Goal: Complete application form: Complete application form

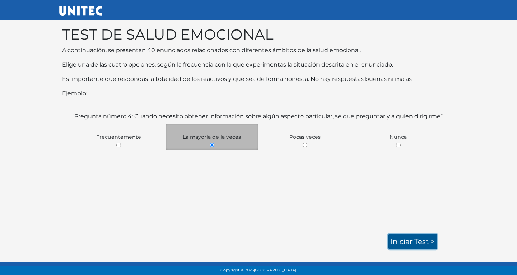
click at [400, 237] on link "Iniciar test >" at bounding box center [413, 241] width 48 height 15
drag, startPoint x: 416, startPoint y: 229, endPoint x: 477, endPoint y: 146, distance: 102.7
click at [477, 146] on body "TEST DE SALUD EMOCIONAL A continuación, se presentan 40 enunciados relacionados…" at bounding box center [258, 131] width 517 height 263
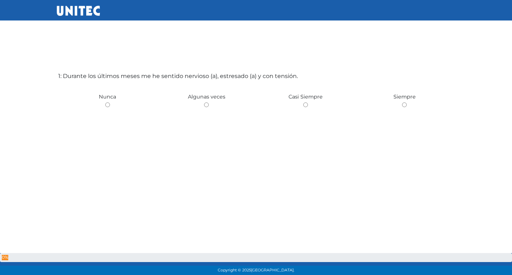
scroll to position [36, 0]
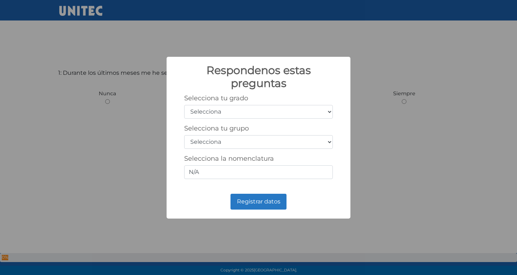
click at [292, 112] on select "Selecciona 1er grado 2do grado 3er grado 4to grado 5to grado 6to grado" at bounding box center [258, 112] width 149 height 14
select select "3"
click at [184, 105] on select "Selecciona 1er grado 2do grado 3er grado 4to grado 5to grado 6to grado" at bounding box center [258, 112] width 149 height 14
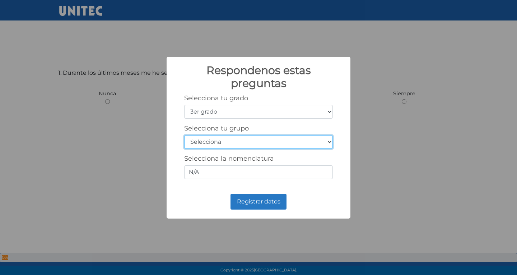
click at [271, 142] on select "Selecciona A B C D E F G H I J K L M N O P Q R S T U V W X Y Z" at bounding box center [258, 142] width 149 height 14
select select "a"
click at [184, 135] on select "Selecciona A B C D E F G H I J K L M N O P Q R S T U V W X Y Z" at bounding box center [258, 142] width 149 height 14
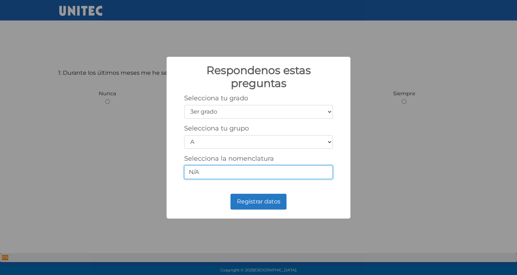
click at [233, 170] on input "N/A" at bounding box center [258, 172] width 149 height 14
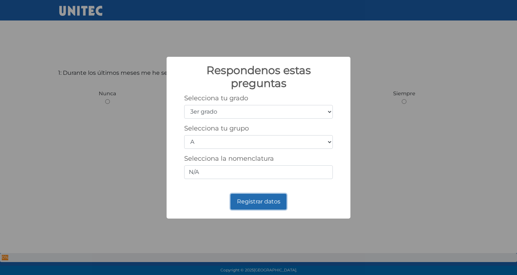
click at [250, 201] on button "Registrar datos" at bounding box center [259, 202] width 56 height 16
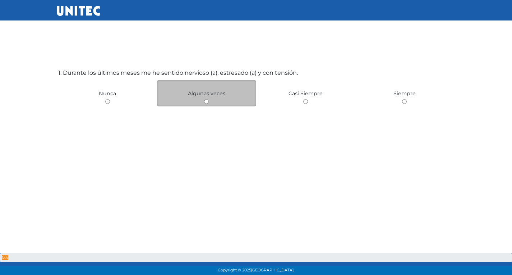
click at [189, 101] on div "Algunas veces" at bounding box center [206, 93] width 99 height 26
click at [207, 97] on div "Algunas veces" at bounding box center [206, 93] width 99 height 26
click at [207, 101] on input "radio" at bounding box center [206, 101] width 5 height 5
radio input "true"
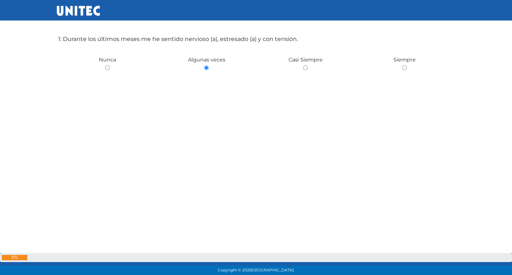
scroll to position [71, 0]
click at [329, 153] on div "1: Durante los últimos meses me he sentido nervioso (a), estresado (a) y con te…" at bounding box center [256, 102] width 399 height 275
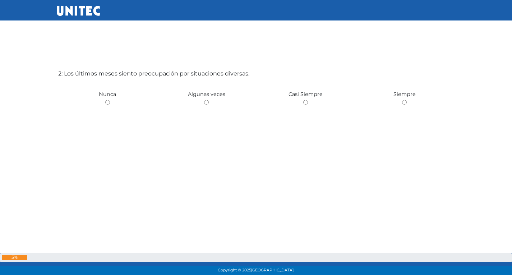
scroll to position [323, 0]
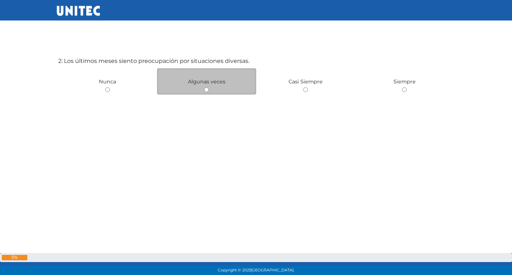
click at [205, 89] on input "radio" at bounding box center [206, 89] width 5 height 5
radio input "true"
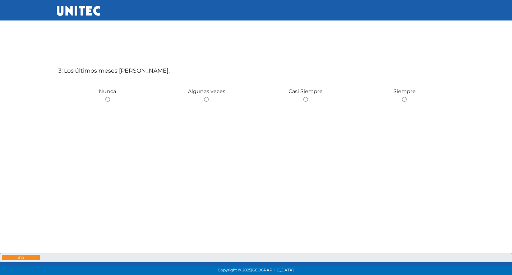
scroll to position [597, 0]
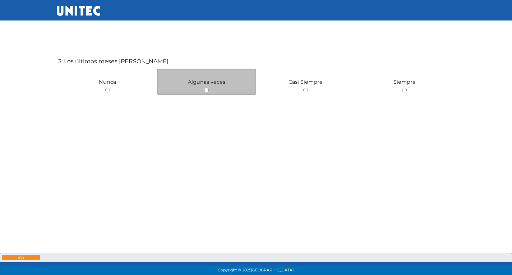
click at [206, 91] on input "radio" at bounding box center [206, 90] width 5 height 5
radio input "true"
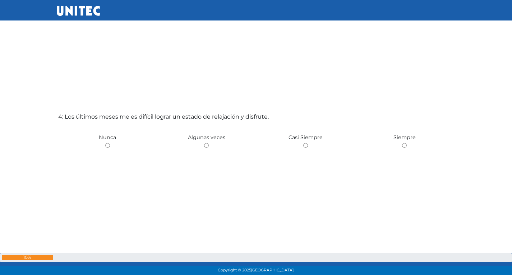
scroll to position [860, 0]
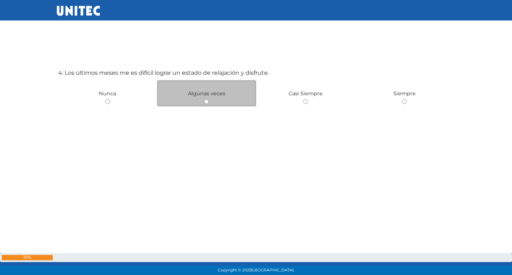
click at [207, 100] on input "radio" at bounding box center [206, 101] width 5 height 5
radio input "true"
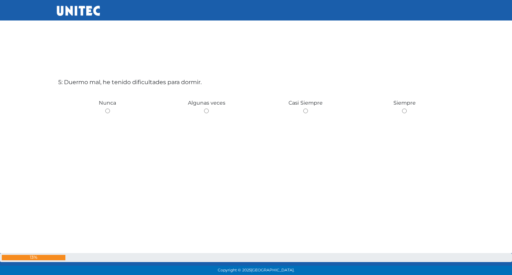
scroll to position [1135, 0]
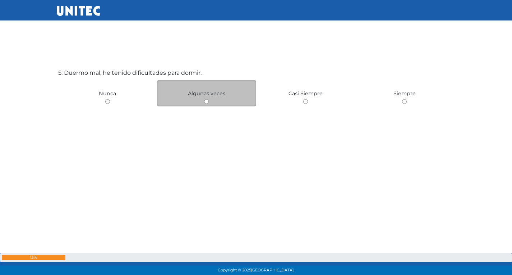
click at [206, 100] on input "radio" at bounding box center [206, 101] width 5 height 5
radio input "true"
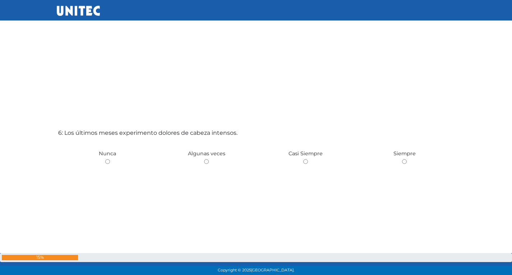
scroll to position [1418, 0]
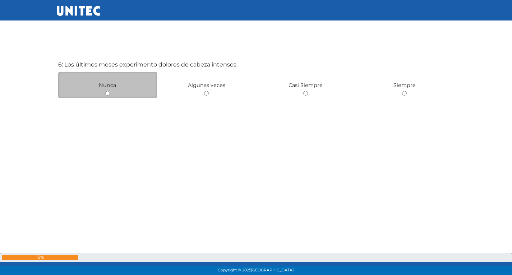
click at [106, 94] on input "radio" at bounding box center [107, 93] width 5 height 5
radio input "true"
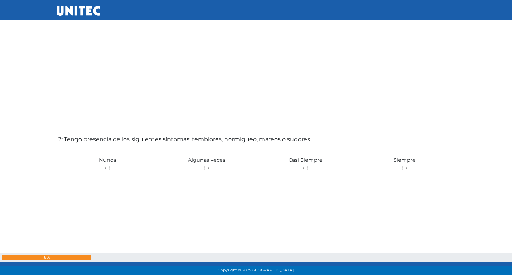
scroll to position [1627, 0]
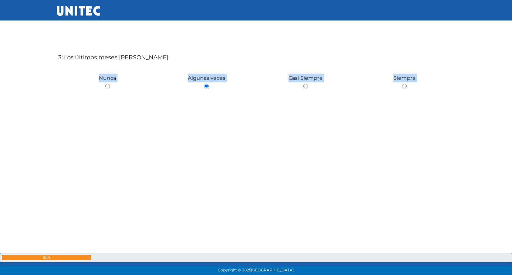
drag, startPoint x: 118, startPoint y: 111, endPoint x: 189, endPoint y: 59, distance: 88.6
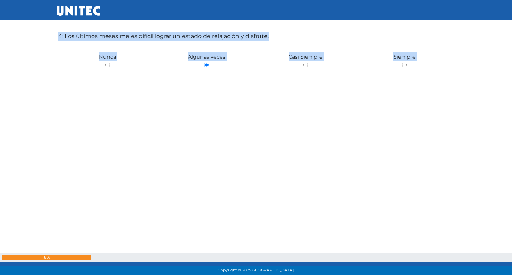
click at [231, 145] on div "4: Los últimos meses me es difícil lograr un estado de relajación y disfrute. N…" at bounding box center [256, 100] width 399 height 275
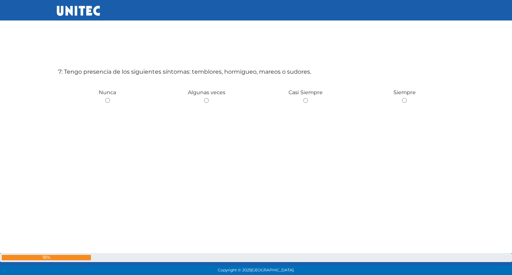
scroll to position [1687, 0]
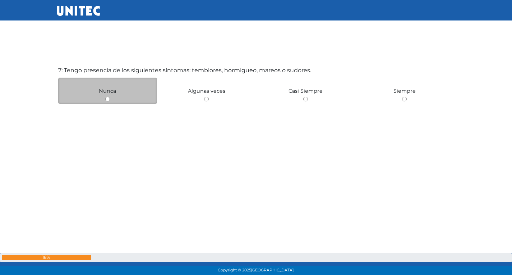
click at [107, 99] on input "radio" at bounding box center [107, 99] width 5 height 5
radio input "true"
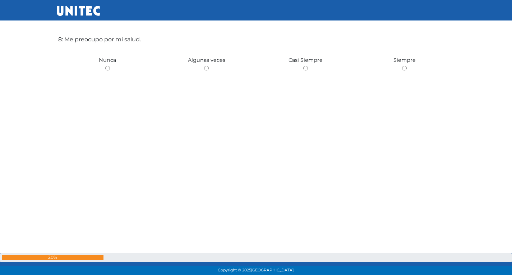
scroll to position [1958, 0]
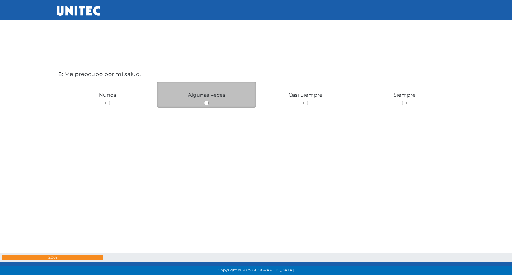
click at [205, 102] on input "radio" at bounding box center [206, 103] width 5 height 5
radio input "true"
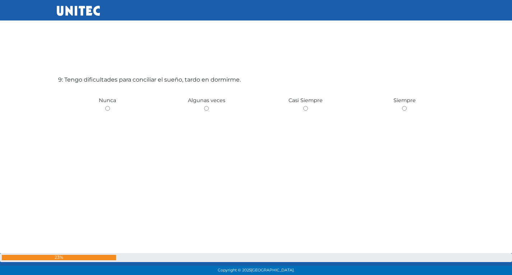
scroll to position [2234, 0]
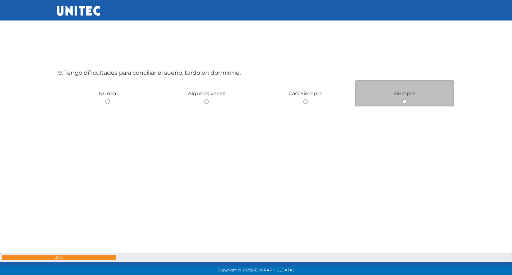
drag, startPoint x: 394, startPoint y: 102, endPoint x: 398, endPoint y: 102, distance: 4.0
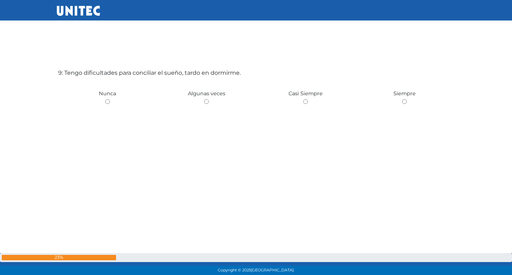
drag, startPoint x: 398, startPoint y: 102, endPoint x: 399, endPoint y: 115, distance: 13.0
click at [404, 115] on div "9: Tengo dificultades para conciliar el sueño, tardo en dormirme. Nunca Algunas…" at bounding box center [256, 137] width 399 height 275
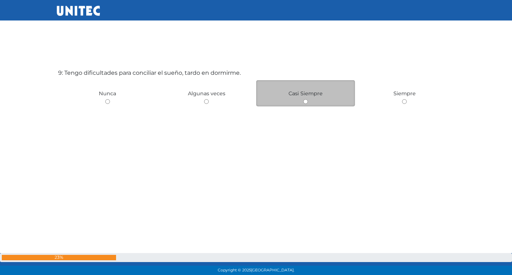
click at [306, 99] on input "radio" at bounding box center [305, 101] width 5 height 5
radio input "true"
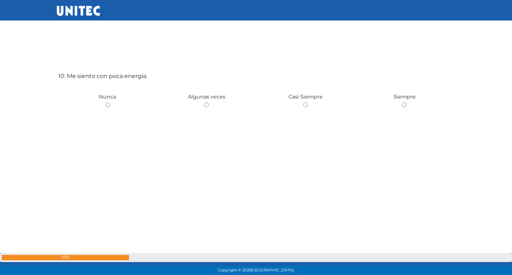
scroll to position [2509, 0]
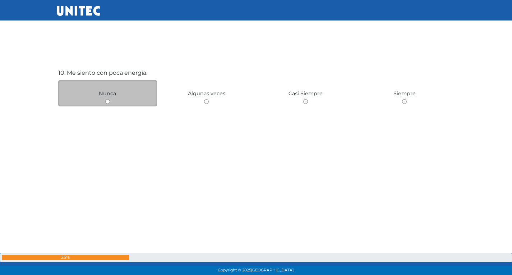
click at [108, 101] on input "radio" at bounding box center [107, 101] width 5 height 5
radio input "true"
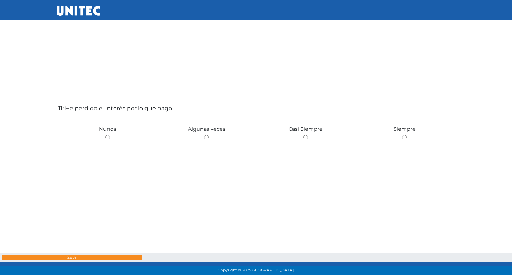
scroll to position [2760, 0]
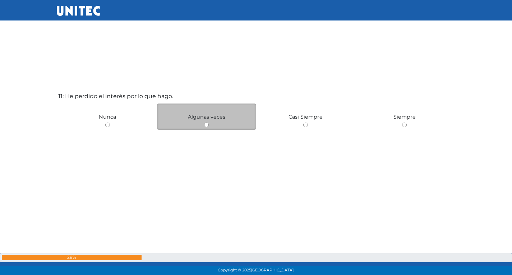
click at [205, 124] on input "radio" at bounding box center [206, 124] width 5 height 5
radio input "true"
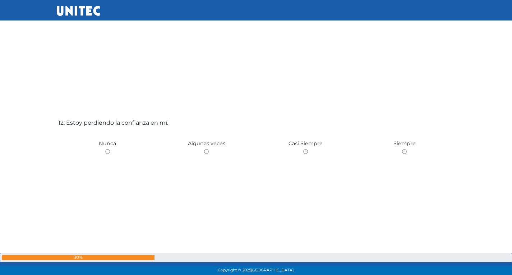
scroll to position [3058, 0]
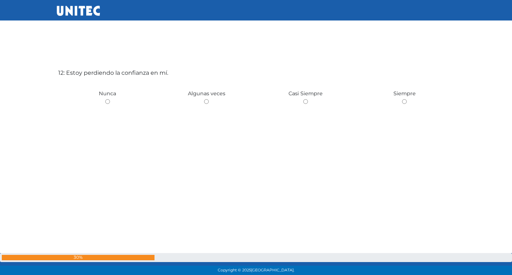
drag, startPoint x: 205, startPoint y: 124, endPoint x: 192, endPoint y: 150, distance: 28.6
click at [192, 150] on div "12: Estoy perdiendo la confianza en mí. Nunca Algunas veces Casi Siempre Siempre" at bounding box center [256, 137] width 399 height 275
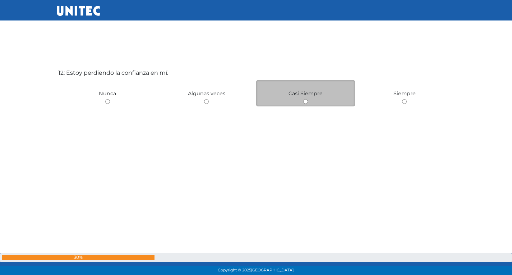
click at [306, 101] on input "radio" at bounding box center [305, 101] width 5 height 5
radio input "true"
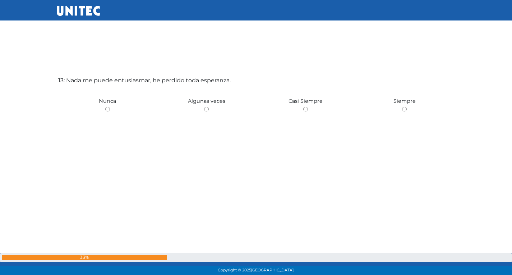
scroll to position [3333, 0]
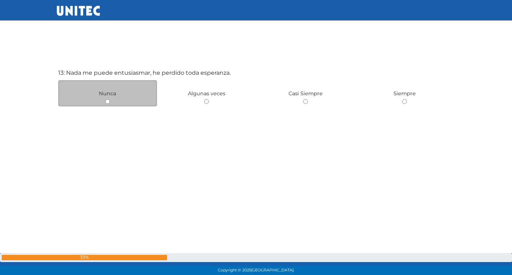
click at [106, 102] on input "radio" at bounding box center [107, 101] width 5 height 5
radio input "true"
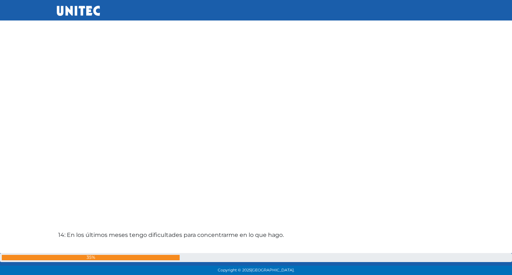
scroll to position [3332, 0]
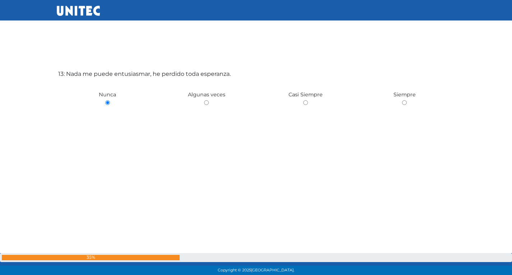
drag, startPoint x: 320, startPoint y: 200, endPoint x: 241, endPoint y: 153, distance: 92.6
click at [241, 153] on div "13: Nada me puede entusiasmar, he perdido toda esperanza. Nunca Algunas veces C…" at bounding box center [256, 138] width 399 height 275
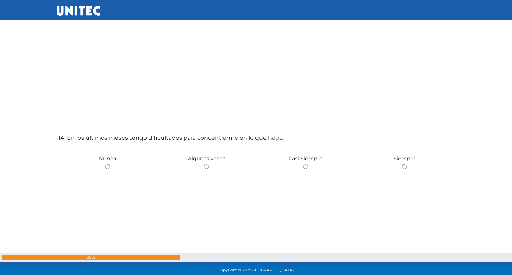
scroll to position [3583, 0]
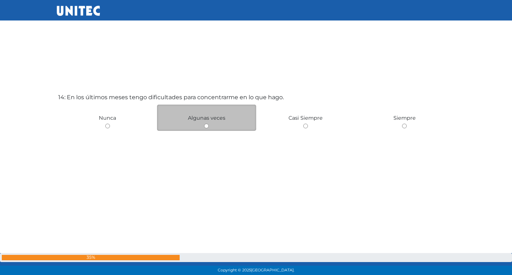
click at [206, 128] on input "radio" at bounding box center [206, 126] width 5 height 5
radio input "true"
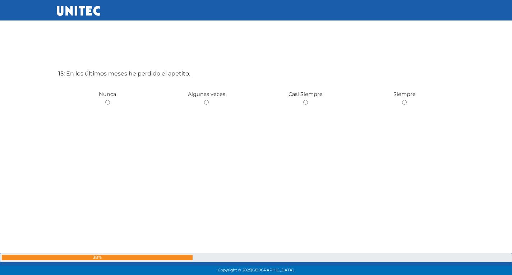
scroll to position [3882, 0]
drag, startPoint x: 108, startPoint y: 90, endPoint x: 103, endPoint y: 127, distance: 37.7
click at [103, 127] on div "15: En los últimos meses he perdido el apetito. Nunca Algunas veces Casi Siempr…" at bounding box center [256, 137] width 399 height 275
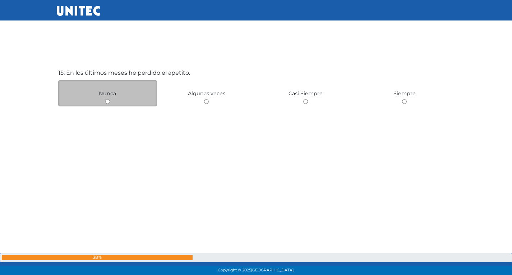
click at [105, 101] on input "radio" at bounding box center [107, 101] width 5 height 5
radio input "true"
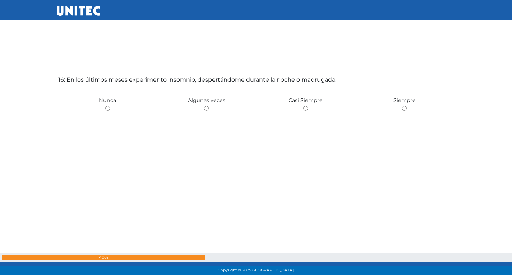
scroll to position [4157, 0]
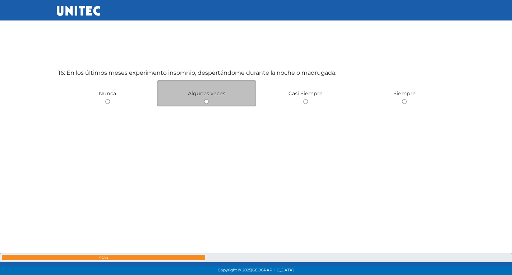
click at [205, 102] on input "radio" at bounding box center [206, 101] width 5 height 5
radio input "true"
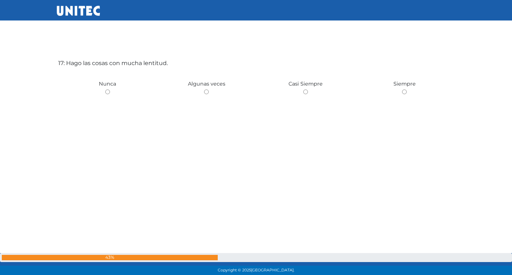
scroll to position [4444, 0]
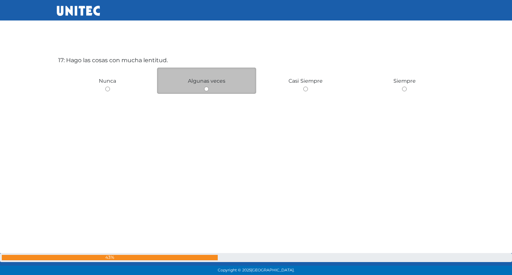
click at [205, 88] on input "radio" at bounding box center [206, 89] width 5 height 5
radio input "true"
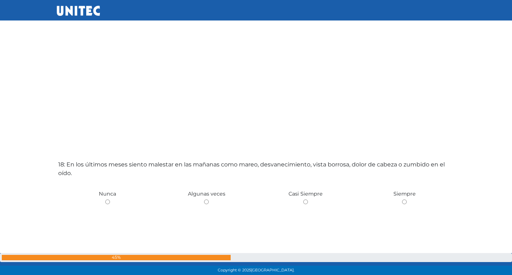
scroll to position [4659, 0]
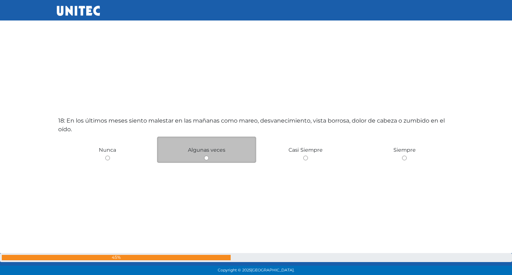
drag, startPoint x: 169, startPoint y: 129, endPoint x: 210, endPoint y: 143, distance: 43.7
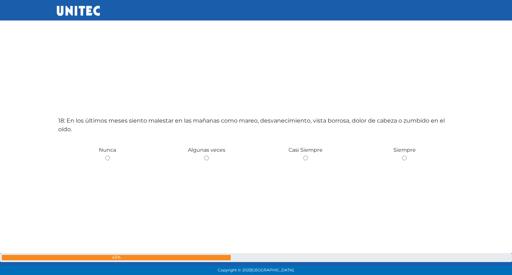
drag, startPoint x: 214, startPoint y: 144, endPoint x: 183, endPoint y: 192, distance: 56.4
click at [183, 192] on div "18: En los últimos meses siento malestar en las mañanas como mareo, desvanecimi…" at bounding box center [256, 185] width 399 height 275
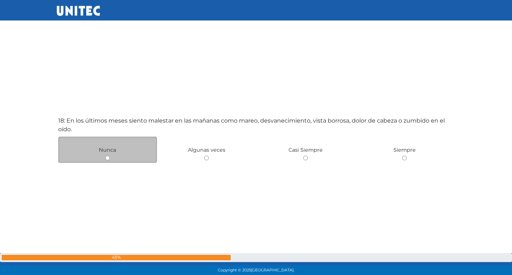
click at [106, 158] on input "radio" at bounding box center [107, 158] width 5 height 5
radio input "true"
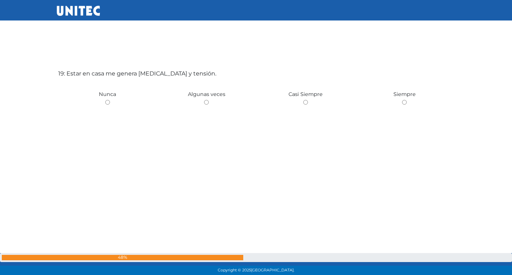
scroll to position [4981, 0]
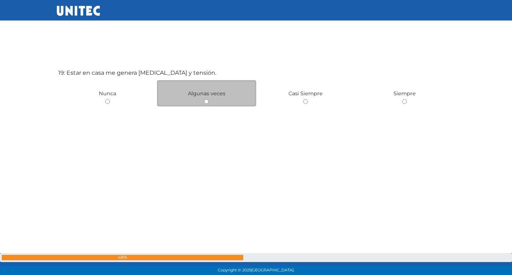
click at [206, 103] on input "radio" at bounding box center [206, 101] width 5 height 5
radio input "true"
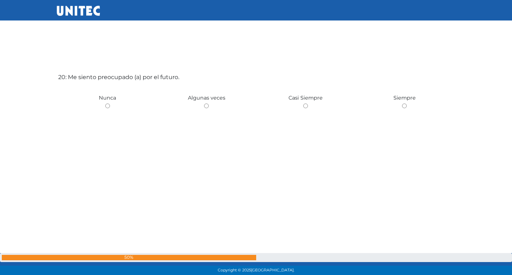
scroll to position [5256, 0]
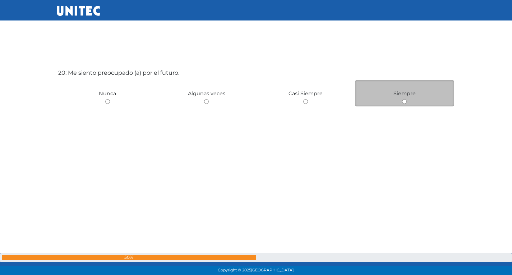
click at [403, 101] on input "radio" at bounding box center [404, 101] width 5 height 5
radio input "true"
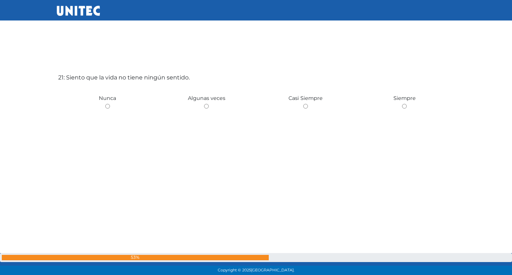
scroll to position [5531, 0]
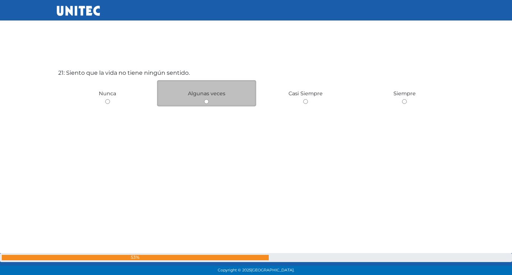
click at [206, 105] on div "Algunas veces" at bounding box center [206, 93] width 99 height 26
click at [205, 100] on input "radio" at bounding box center [206, 101] width 5 height 5
radio input "true"
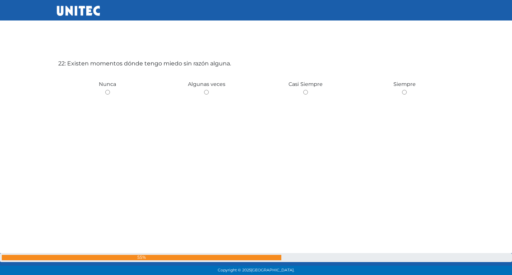
scroll to position [5818, 0]
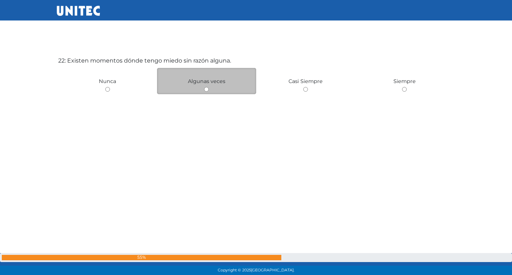
click at [205, 88] on input "radio" at bounding box center [206, 89] width 5 height 5
radio input "true"
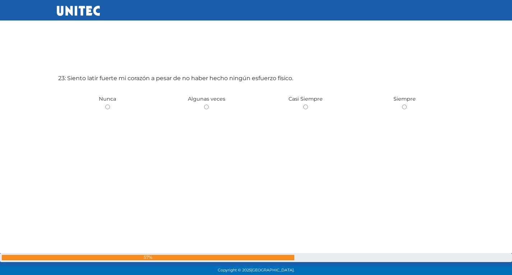
scroll to position [6080, 0]
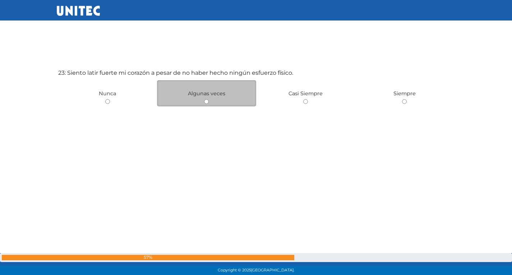
click at [206, 102] on input "radio" at bounding box center [206, 101] width 5 height 5
radio input "true"
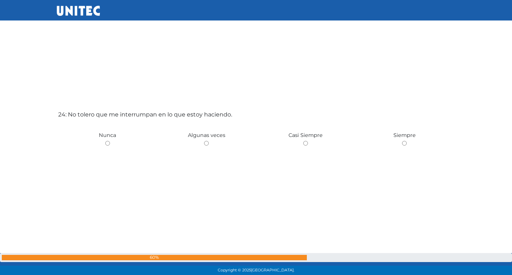
scroll to position [6331, 0]
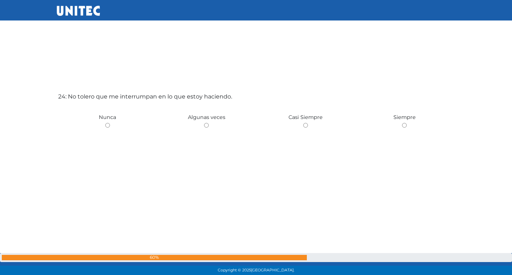
drag, startPoint x: 194, startPoint y: 171, endPoint x: 170, endPoint y: 221, distance: 55.9
click at [170, 221] on div "24: No tolero que me interrumpan en lo que estoy haciendo. Nunca Algunas veces …" at bounding box center [256, 161] width 399 height 275
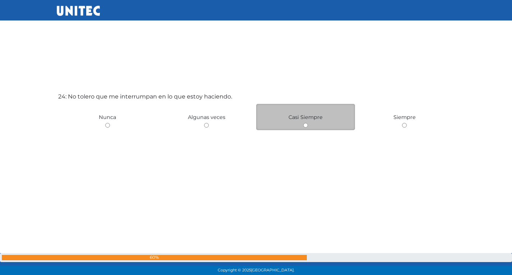
click at [306, 125] on input "radio" at bounding box center [305, 125] width 5 height 5
radio input "true"
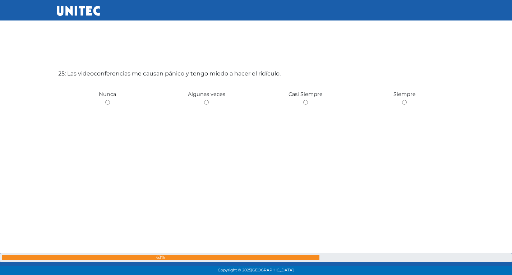
scroll to position [6654, 0]
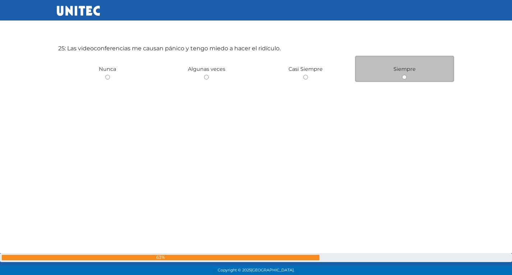
click at [405, 79] on input "radio" at bounding box center [404, 77] width 5 height 5
radio input "true"
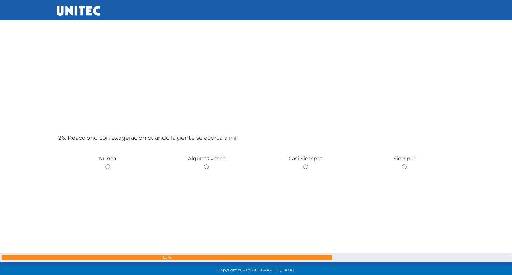
scroll to position [6870, 0]
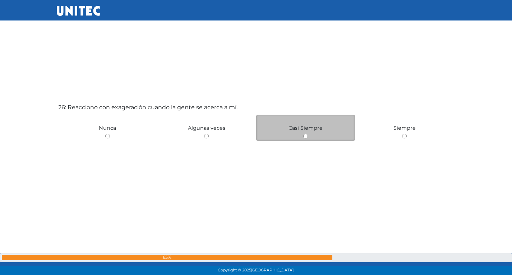
click at [306, 135] on input "radio" at bounding box center [305, 136] width 5 height 5
radio input "true"
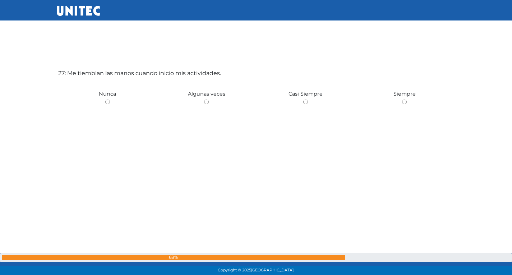
scroll to position [7179, 0]
drag, startPoint x: 179, startPoint y: 87, endPoint x: 113, endPoint y: 139, distance: 84.1
click at [113, 139] on div "27: Me tiemblan las manos cuando inicio mis actividades. Nunca Algunas veces Ca…" at bounding box center [256, 137] width 399 height 275
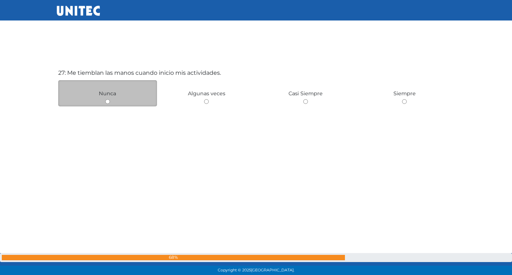
click at [107, 101] on input "radio" at bounding box center [107, 101] width 5 height 5
radio input "true"
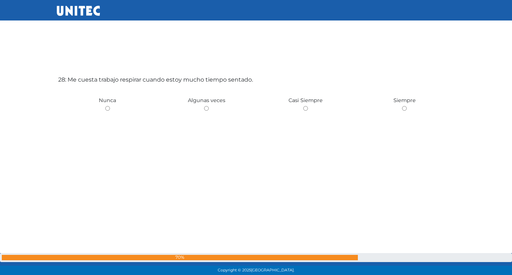
scroll to position [7454, 0]
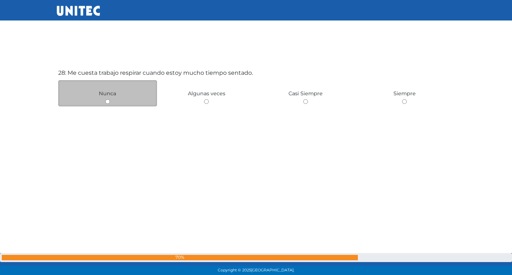
click at [105, 99] on input "radio" at bounding box center [107, 101] width 5 height 5
radio input "true"
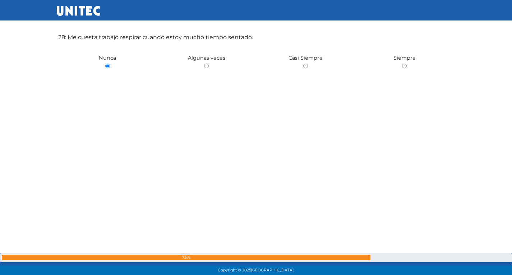
drag, startPoint x: 105, startPoint y: 99, endPoint x: 327, endPoint y: 106, distance: 222.1
click at [327, 106] on div "28: Me cuesta trabajo respirar cuando estoy mucho tiempo sentado. Nunca Algunas…" at bounding box center [256, 101] width 399 height 275
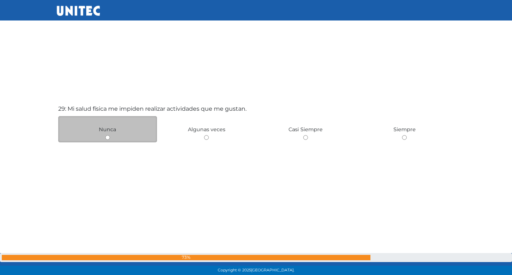
scroll to position [7705, 0]
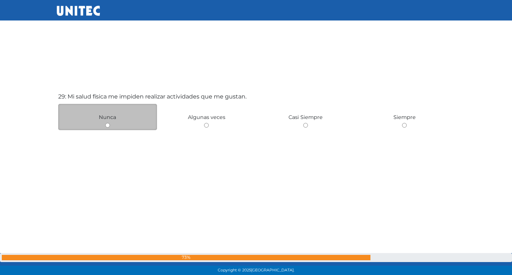
click at [107, 125] on input "radio" at bounding box center [107, 125] width 5 height 5
radio input "true"
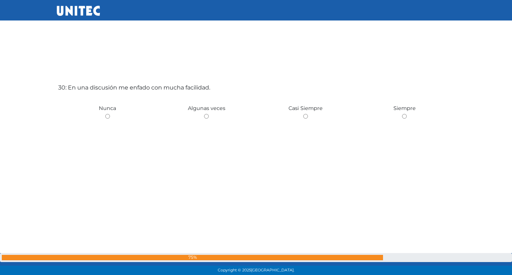
scroll to position [7992, 0]
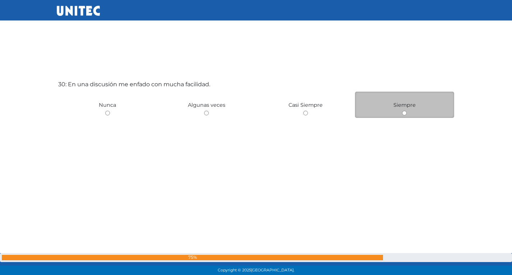
click at [404, 112] on input "radio" at bounding box center [404, 113] width 5 height 5
radio input "true"
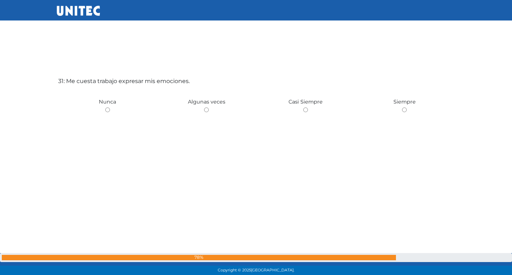
scroll to position [8278, 0]
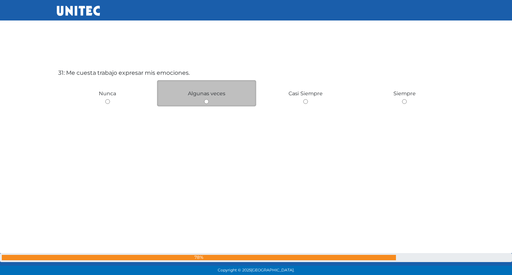
click at [205, 100] on input "radio" at bounding box center [206, 101] width 5 height 5
radio input "true"
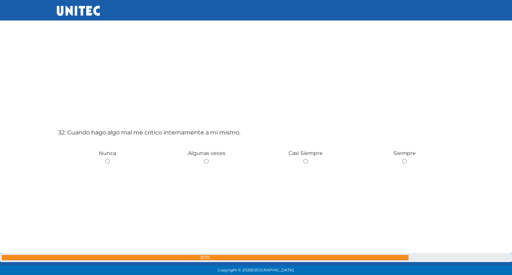
scroll to position [8565, 0]
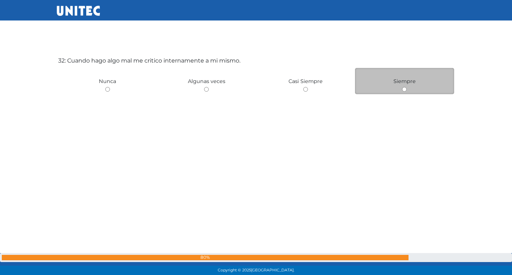
click at [403, 88] on input "radio" at bounding box center [404, 89] width 5 height 5
radio input "true"
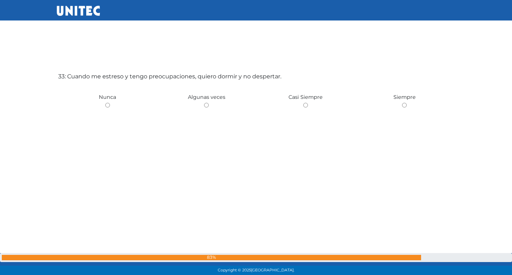
scroll to position [8828, 0]
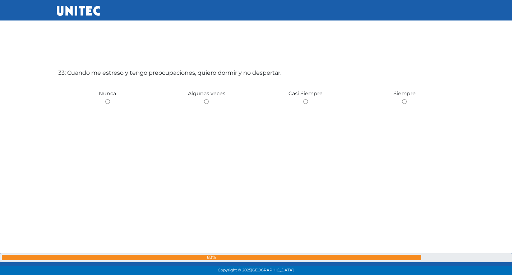
drag, startPoint x: 403, startPoint y: 88, endPoint x: 302, endPoint y: 114, distance: 104.3
drag, startPoint x: 302, startPoint y: 114, endPoint x: 143, endPoint y: 173, distance: 169.7
click at [143, 173] on div "33: Cuando me estreso y tengo preocupaciones, quiero dormir y no despertar. Nun…" at bounding box center [256, 137] width 399 height 275
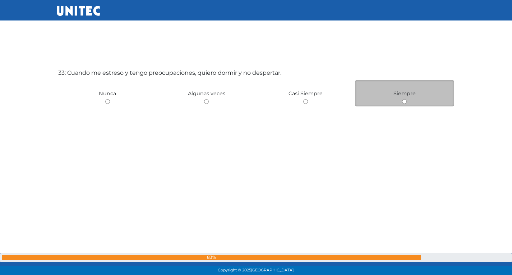
click at [404, 101] on input "radio" at bounding box center [404, 101] width 5 height 5
radio input "true"
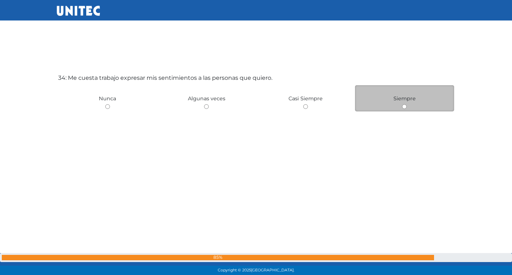
scroll to position [9102, 0]
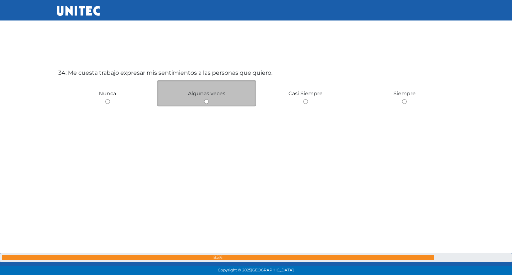
click at [206, 99] on input "radio" at bounding box center [206, 101] width 5 height 5
radio input "true"
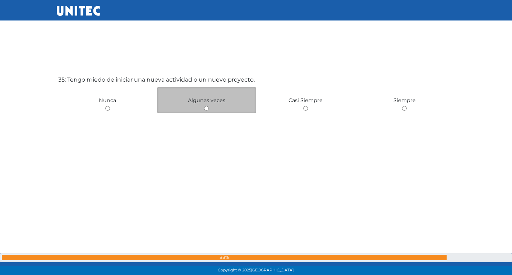
scroll to position [9377, 0]
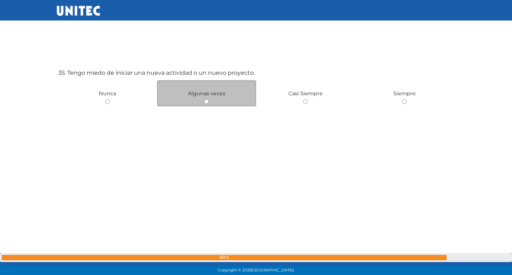
click at [205, 102] on input "radio" at bounding box center [206, 101] width 5 height 5
radio input "true"
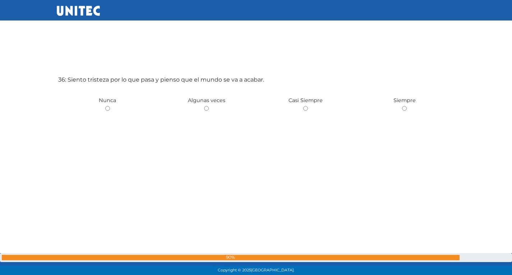
scroll to position [9652, 0]
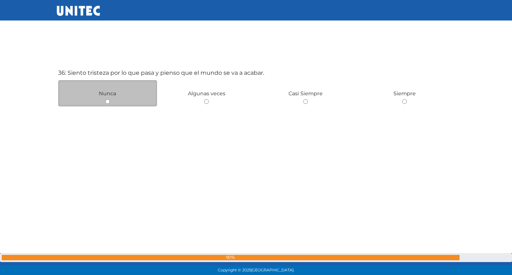
click at [106, 101] on input "radio" at bounding box center [107, 101] width 5 height 5
radio input "true"
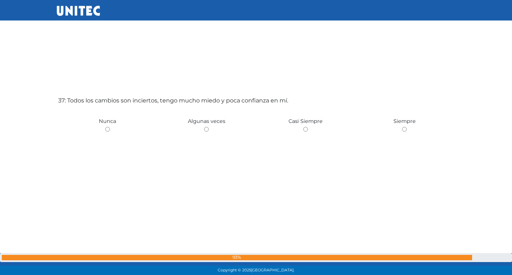
scroll to position [9938, 0]
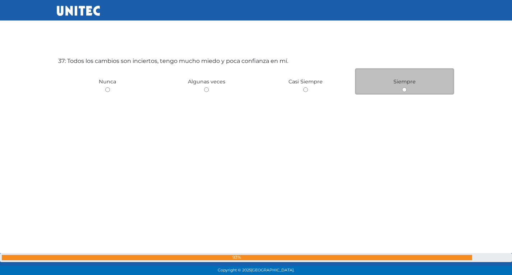
click at [402, 89] on input "radio" at bounding box center [404, 89] width 5 height 5
radio input "true"
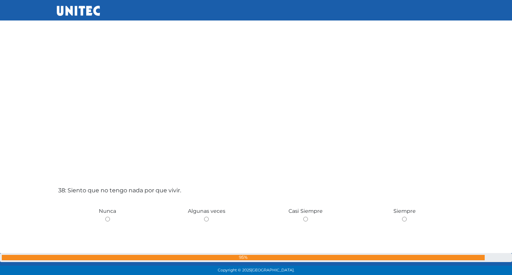
scroll to position [10118, 0]
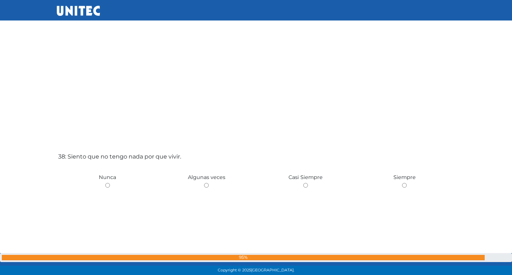
drag, startPoint x: 386, startPoint y: 69, endPoint x: 442, endPoint y: 55, distance: 58.4
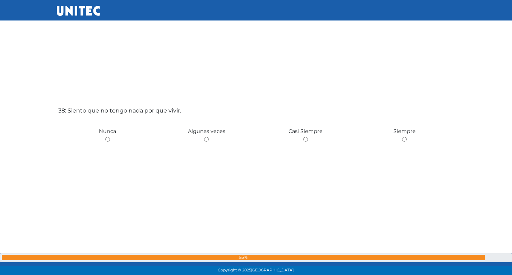
scroll to position [10225, 0]
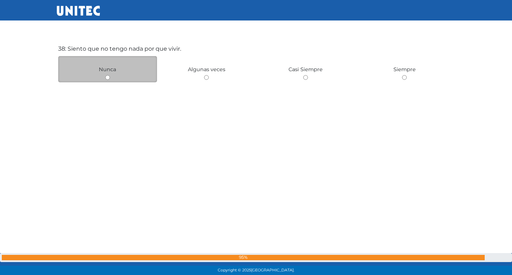
click at [104, 75] on div "Nunca" at bounding box center [107, 69] width 99 height 26
click at [105, 77] on div "Nunca" at bounding box center [107, 69] width 99 height 26
click at [108, 77] on input "radio" at bounding box center [107, 77] width 5 height 5
radio input "true"
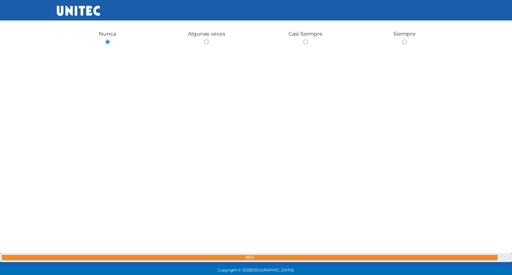
drag, startPoint x: 108, startPoint y: 77, endPoint x: 354, endPoint y: 79, distance: 246.0
click at [354, 79] on div "38: Siento que no tengo nada por que vivir. Nunca Algunas veces Casi Siempre Si…" at bounding box center [256, 77] width 399 height 275
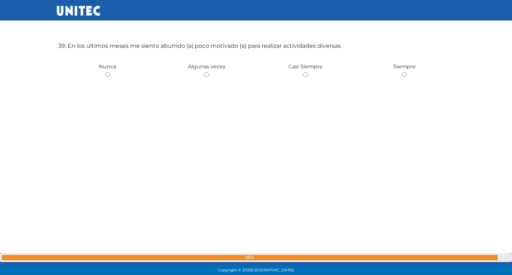
scroll to position [10512, 0]
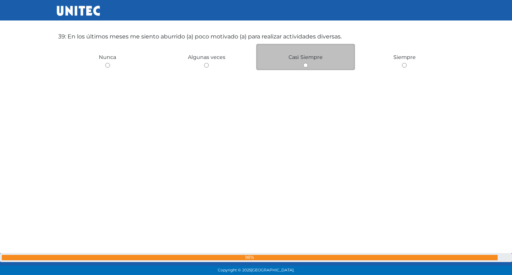
click at [305, 66] on input "radio" at bounding box center [305, 65] width 5 height 5
radio input "true"
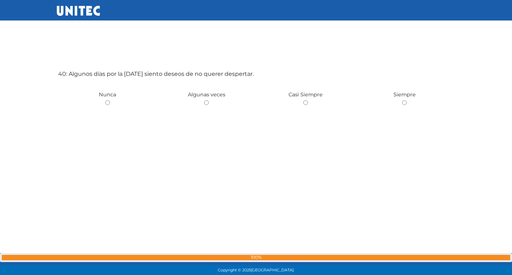
scroll to position [10751, 0]
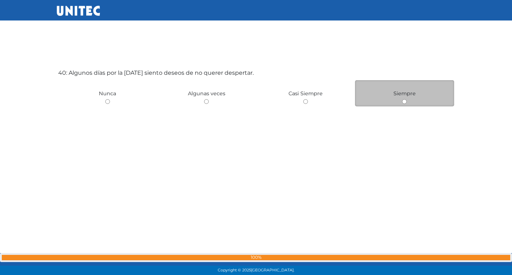
click at [402, 99] on input "radio" at bounding box center [404, 101] width 5 height 5
radio input "true"
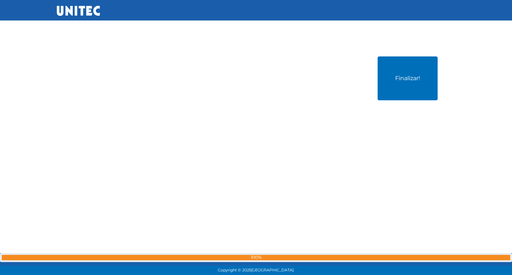
scroll to position [11040, 0]
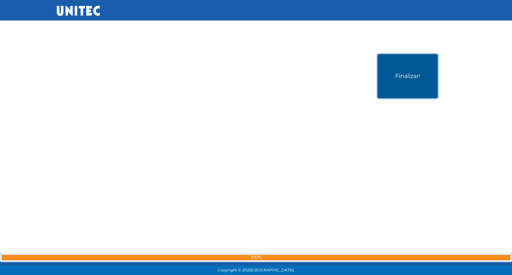
click at [396, 89] on button "Finalizar!" at bounding box center [407, 76] width 60 height 44
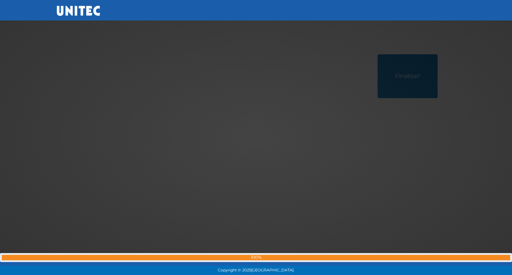
drag, startPoint x: 450, startPoint y: 74, endPoint x: 474, endPoint y: 62, distance: 26.8
click at [256, 138] on div at bounding box center [256, 138] width 0 height 0
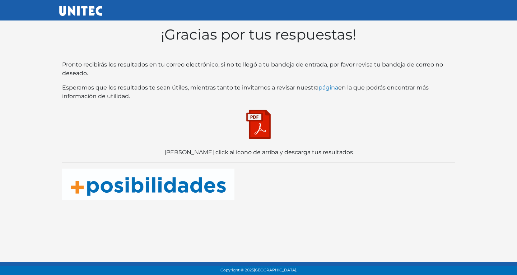
click at [265, 112] on img at bounding box center [259, 124] width 36 height 36
